Goal: Find specific page/section: Find specific page/section

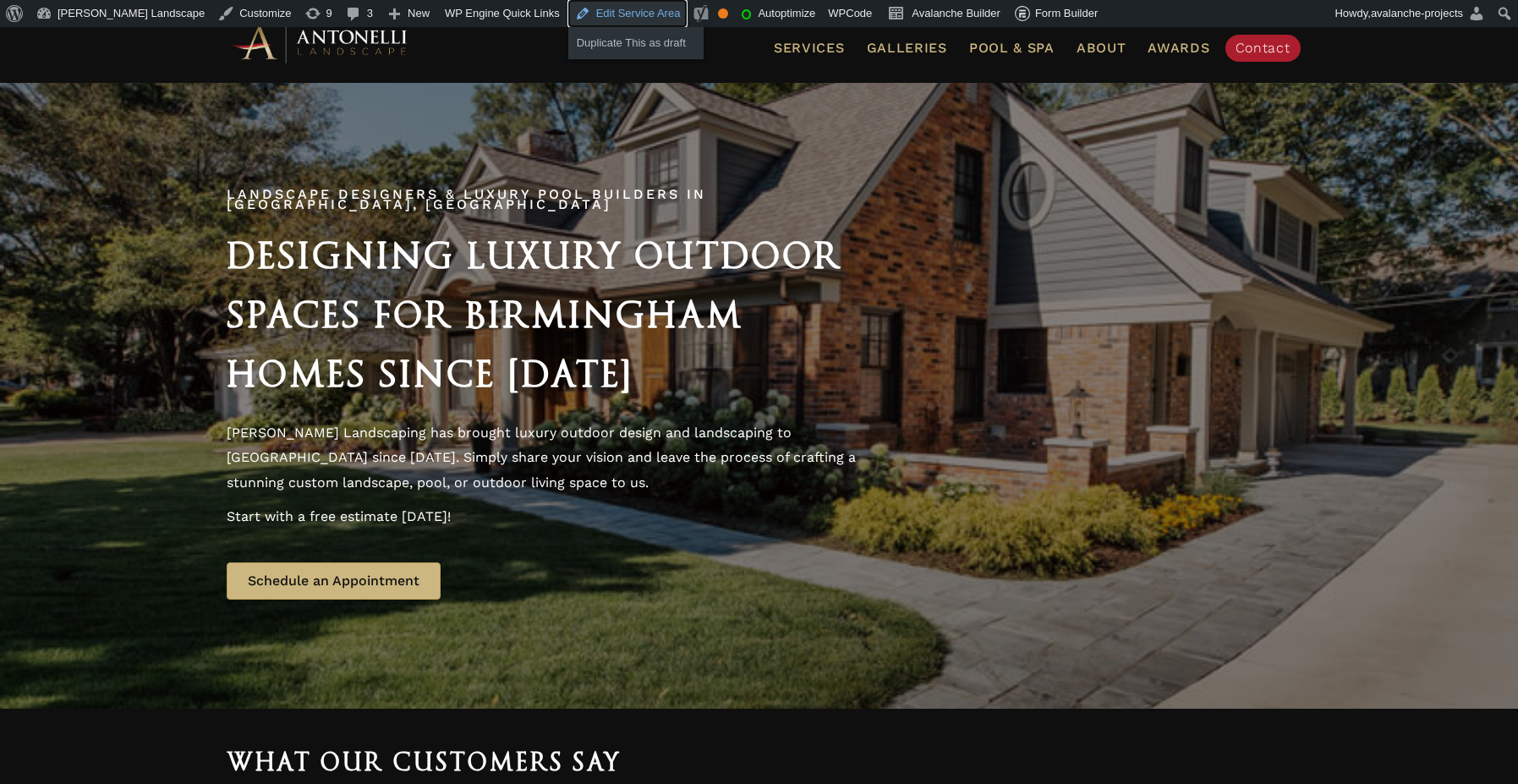
click at [573, 16] on link "Edit Service Area" at bounding box center [628, 13] width 120 height 27
